Goal: Check status: Check status

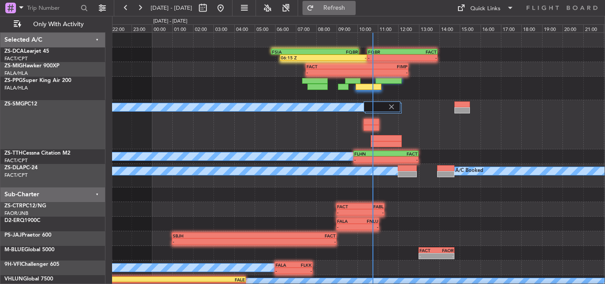
click at [352, 8] on span "Refresh" at bounding box center [334, 8] width 37 height 6
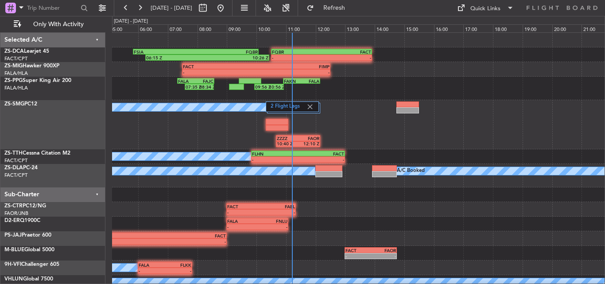
click at [205, 146] on div "2 Flight Legs A/C Booked ZZZZ 10:40 Z FAOR 12:10 Z" at bounding box center [358, 124] width 492 height 49
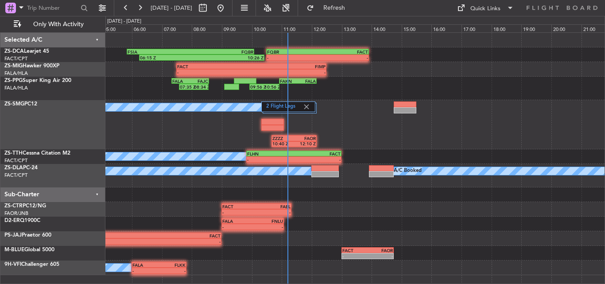
click at [359, 219] on div "- - FALA 09:00 Z FNLU 11:05 Z" at bounding box center [354, 223] width 499 height 15
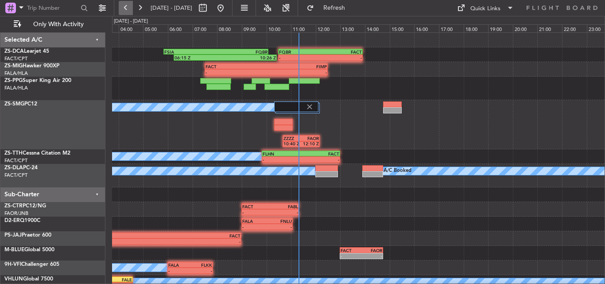
click at [125, 6] on button at bounding box center [126, 8] width 14 height 14
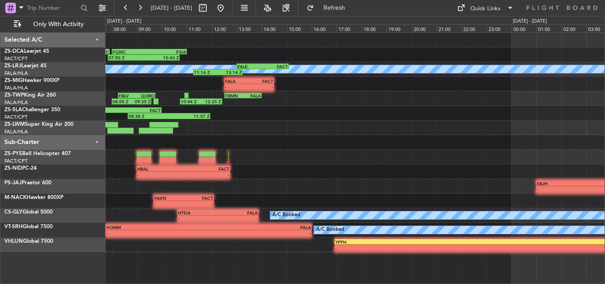
click at [324, 246] on div "FQNC 08:00 Z FSIA 11:00 Z 07:50 Z 10:43 Z FACT 03:30 Z FQNC 07:55 Z 03:18 Z 07:…" at bounding box center [354, 142] width 499 height 219
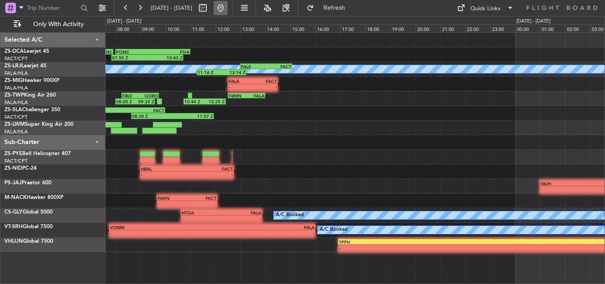
click at [227, 7] on button at bounding box center [220, 8] width 14 height 14
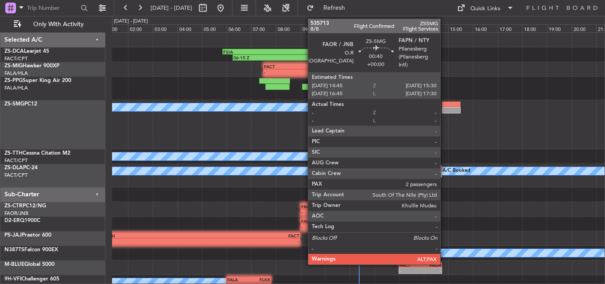
click at [370, 120] on div "A/C Booked ZZZZ 10:40 Z FAOR 12:10 Z" at bounding box center [358, 124] width 492 height 49
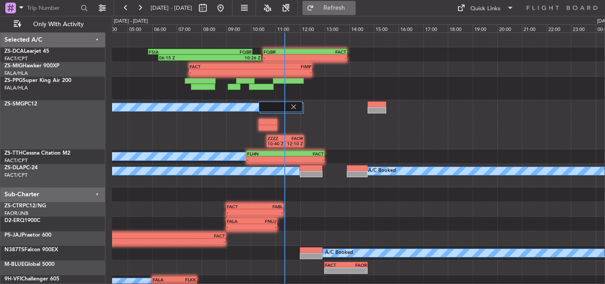
click at [360, 0] on fb-refresh-button "Refresh" at bounding box center [329, 8] width 62 height 16
click at [353, 7] on span "Refresh" at bounding box center [334, 8] width 37 height 6
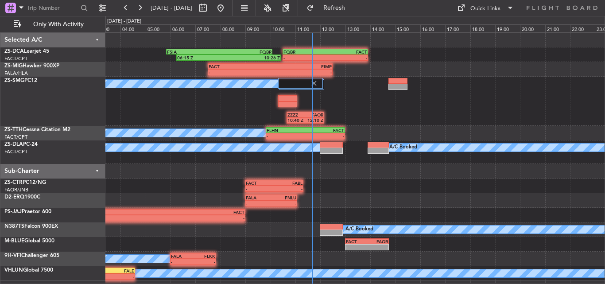
click at [389, 197] on div "- - FQBR 10:30 Z FACT 13:55 Z 06:15 Z 10:26 Z FSIA 05:50 Z FQBR 10:05 Z - - FAC…" at bounding box center [354, 157] width 499 height 248
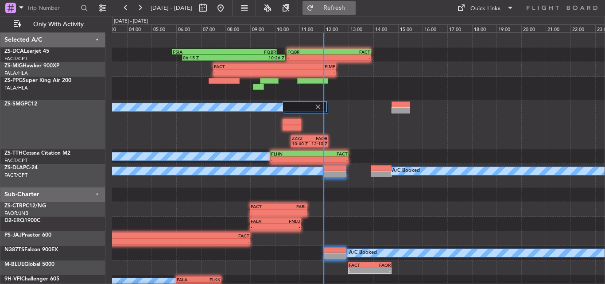
click at [353, 7] on span "Refresh" at bounding box center [334, 8] width 37 height 6
click at [352, 10] on span "Refresh" at bounding box center [334, 8] width 37 height 6
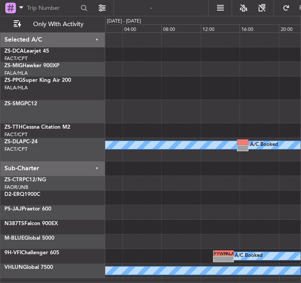
click at [53, 107] on div "A/C Booked A/C Booked FYWH 13:20 Z FALA 15:25 Z - - A/C Booked A/C Booked Selec…" at bounding box center [150, 149] width 301 height 267
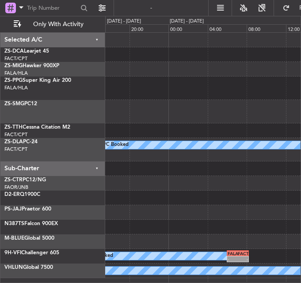
click at [149, 100] on div at bounding box center [203, 88] width 196 height 23
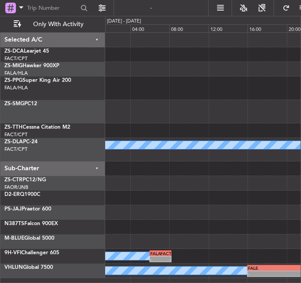
click at [139, 100] on div at bounding box center [203, 88] width 196 height 23
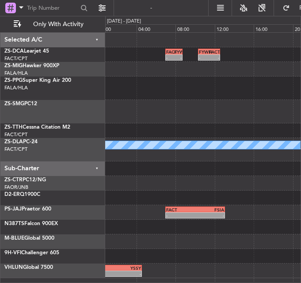
click at [125, 101] on div "FACT 07:00 Z FYWH 08:45 Z - - - - FYWH 10:20 Z FACT 12:35 Z A/C Booked - - FACT…" at bounding box center [203, 156] width 196 height 246
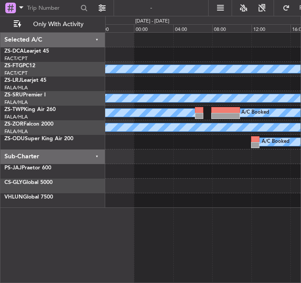
click at [130, 119] on div "A/C Booked A/C Booked A/C Booked A/C Booked A/C Booked A/C Booked - - FALA 12:0…" at bounding box center [203, 120] width 196 height 175
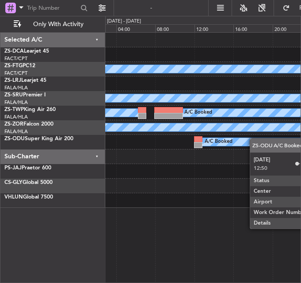
click at [130, 158] on div "A/C Booked A/C Booked A/C Booked A/C Booked A/C Booked A/C Booked" at bounding box center [203, 120] width 196 height 175
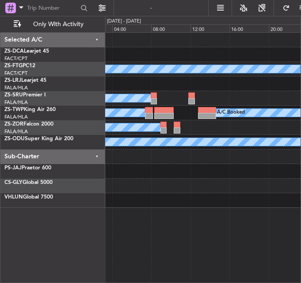
click at [131, 171] on div "A/C Booked A/C Booked A/C Booked A/C Booked A/C Booked A/C Booked" at bounding box center [203, 120] width 196 height 175
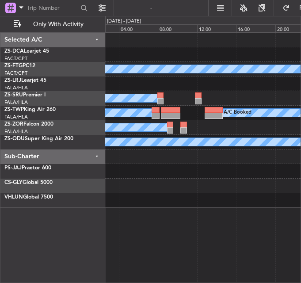
click at [103, 193] on div "A/C Booked A/C Booked A/C Booked A/C Booked A/C Booked A/C Booked Selected A/C …" at bounding box center [150, 149] width 301 height 267
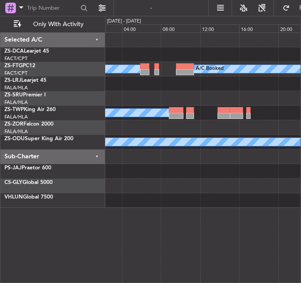
click at [108, 201] on div at bounding box center [203, 200] width 196 height 15
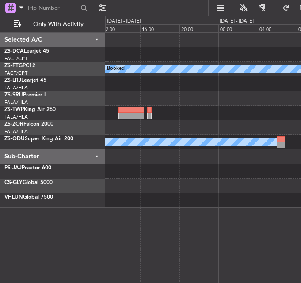
click at [87, 185] on div "A/C Booked A/C Booked A/C Booked Selected A/C ZS-DCA Learjet 45 FACT/CPT [GEOGR…" at bounding box center [150, 149] width 301 height 267
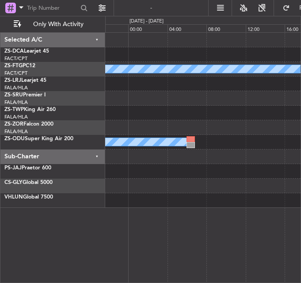
click at [121, 189] on div "A/C Booked A/C Booked" at bounding box center [203, 120] width 196 height 175
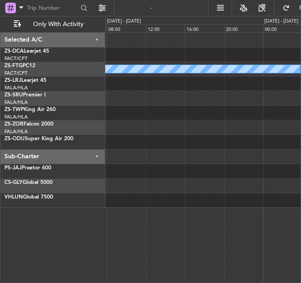
click at [152, 202] on div "A/C Booked A/C Booked" at bounding box center [203, 120] width 196 height 175
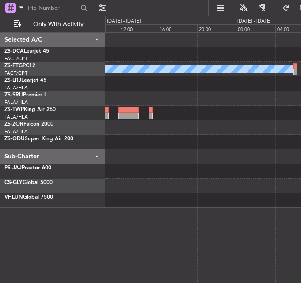
click at [114, 197] on div "A/C Booked" at bounding box center [203, 120] width 196 height 175
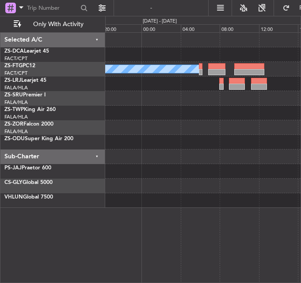
click at [179, 201] on div "A/C Booked" at bounding box center [203, 120] width 196 height 175
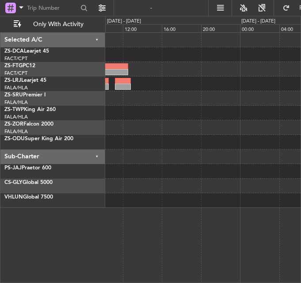
click at [141, 200] on div "A/C Booked" at bounding box center [203, 120] width 196 height 175
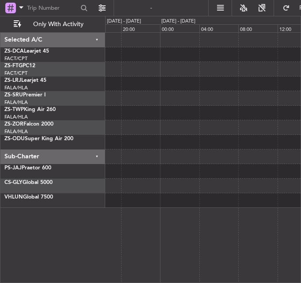
click at [86, 193] on div "Selected A/C ZS-DCA Learjet 45 FACT/CPT [GEOGRAPHIC_DATA] Intl. ZS-FTG PC12 FAC…" at bounding box center [150, 149] width 301 height 267
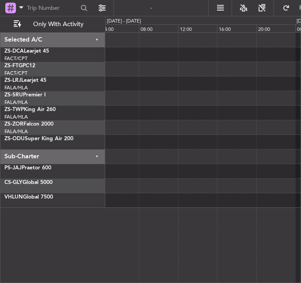
click at [62, 195] on div "Selected A/C ZS-DCA Learjet 45 FACT/CPT [GEOGRAPHIC_DATA] Intl. ZS-FTG PC12 FAC…" at bounding box center [150, 149] width 301 height 267
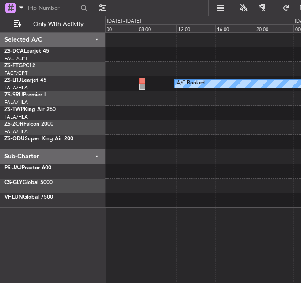
click at [124, 189] on div "A/C Booked" at bounding box center [203, 120] width 196 height 175
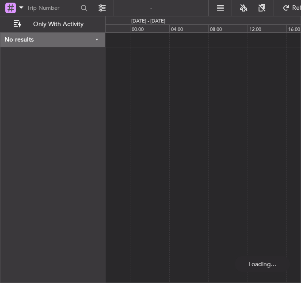
click at [166, 159] on div at bounding box center [203, 157] width 196 height 251
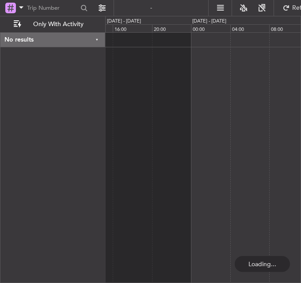
click at [48, 179] on div "No results 0 0 12:00 16:00 20:00 00:00 04:00 [DATE] - [DATE] 08:00 [DATE] - [DA…" at bounding box center [150, 149] width 301 height 267
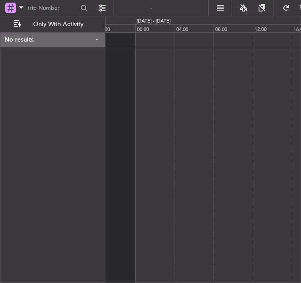
click at [23, 175] on div "No results 0 0 20:00 00:00 04:00 08:00 12:00 [DATE] - [DATE] 16:00 ZS-ODU A/C B…" at bounding box center [150, 149] width 301 height 267
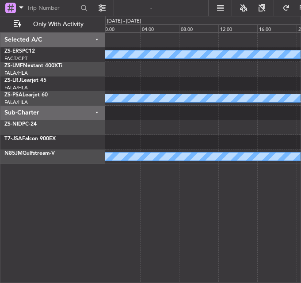
click at [105, 183] on div "A/C Booked A/C Booked A/C Booked Selected A/C ZS-ERS PC12 FACT/CPT [GEOGRAPHIC_…" at bounding box center [150, 149] width 301 height 267
click at [92, 212] on div "A/C Booked A/C Booked A/C Booked A/C Booked Selected A/C ZS-ERS PC12 FACT/CPT […" at bounding box center [150, 149] width 301 height 267
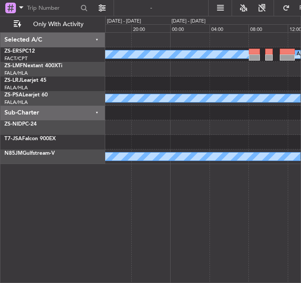
click at [107, 210] on div "A/C Booked A/C Booked A/C Booked A/C Booked" at bounding box center [203, 157] width 196 height 251
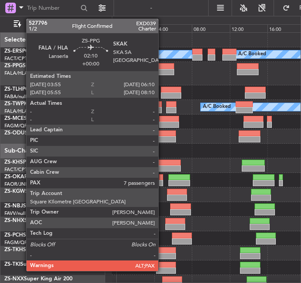
click at [162, 70] on div at bounding box center [164, 72] width 22 height 6
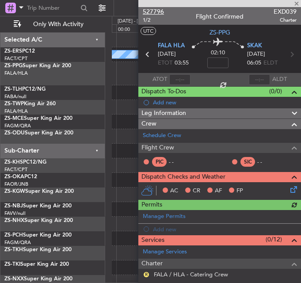
click at [161, 10] on span "527796" at bounding box center [153, 11] width 21 height 9
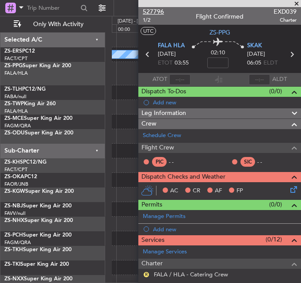
click at [144, 8] on span "527796" at bounding box center [153, 11] width 21 height 9
click at [297, 4] on span at bounding box center [297, 4] width 9 height 8
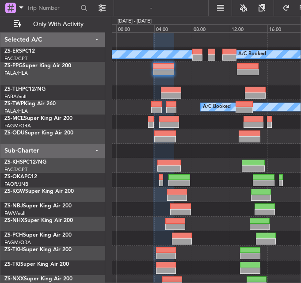
type input "0"
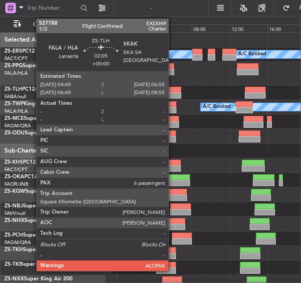
click at [173, 92] on div at bounding box center [171, 90] width 21 height 6
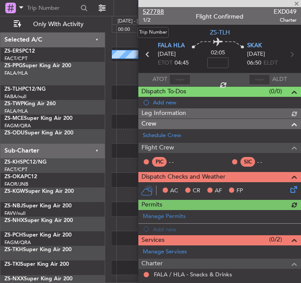
click at [149, 10] on span "527788" at bounding box center [153, 11] width 21 height 9
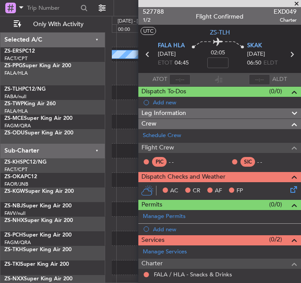
click at [296, 4] on span at bounding box center [297, 4] width 9 height 8
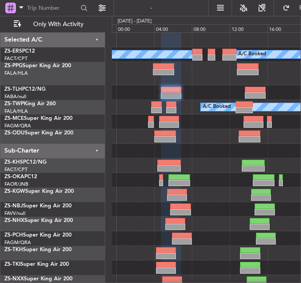
type input "0"
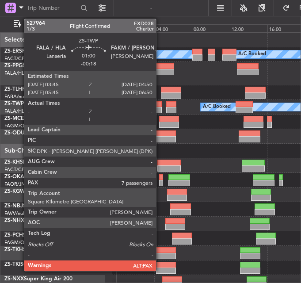
click at [160, 105] on div at bounding box center [156, 104] width 11 height 6
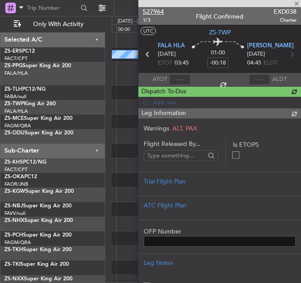
click at [153, 11] on span "527964" at bounding box center [153, 11] width 21 height 9
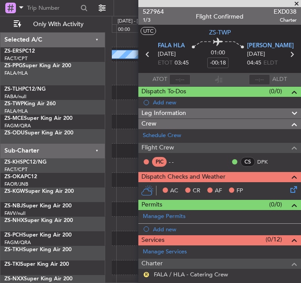
click at [295, 2] on span at bounding box center [297, 4] width 9 height 8
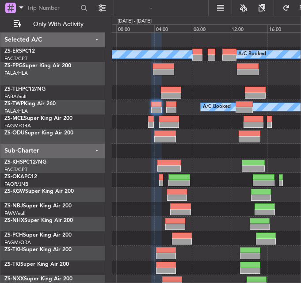
type input "0"
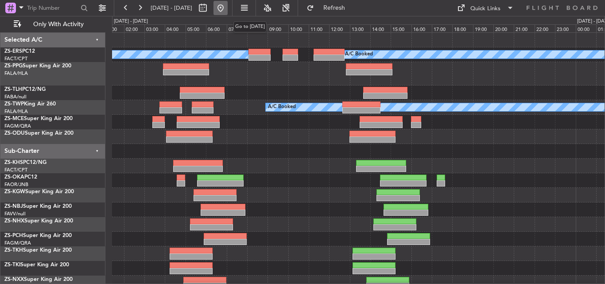
click at [227, 11] on button at bounding box center [220, 8] width 14 height 14
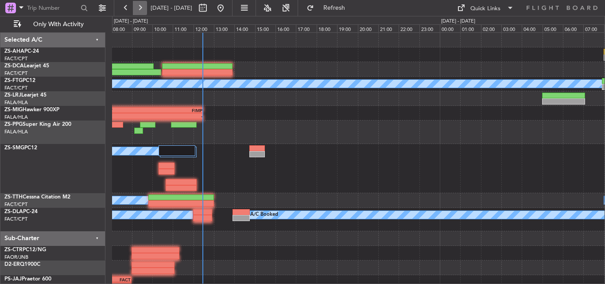
click at [137, 5] on button at bounding box center [140, 8] width 14 height 14
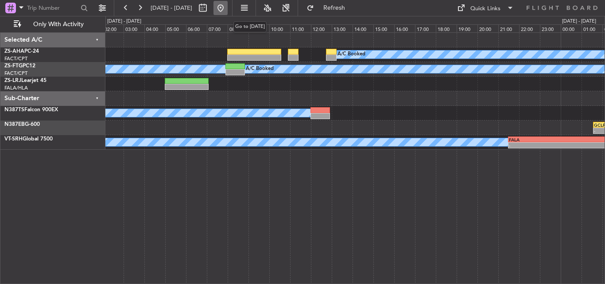
click at [227, 9] on button at bounding box center [220, 8] width 14 height 14
